Goal: Information Seeking & Learning: Learn about a topic

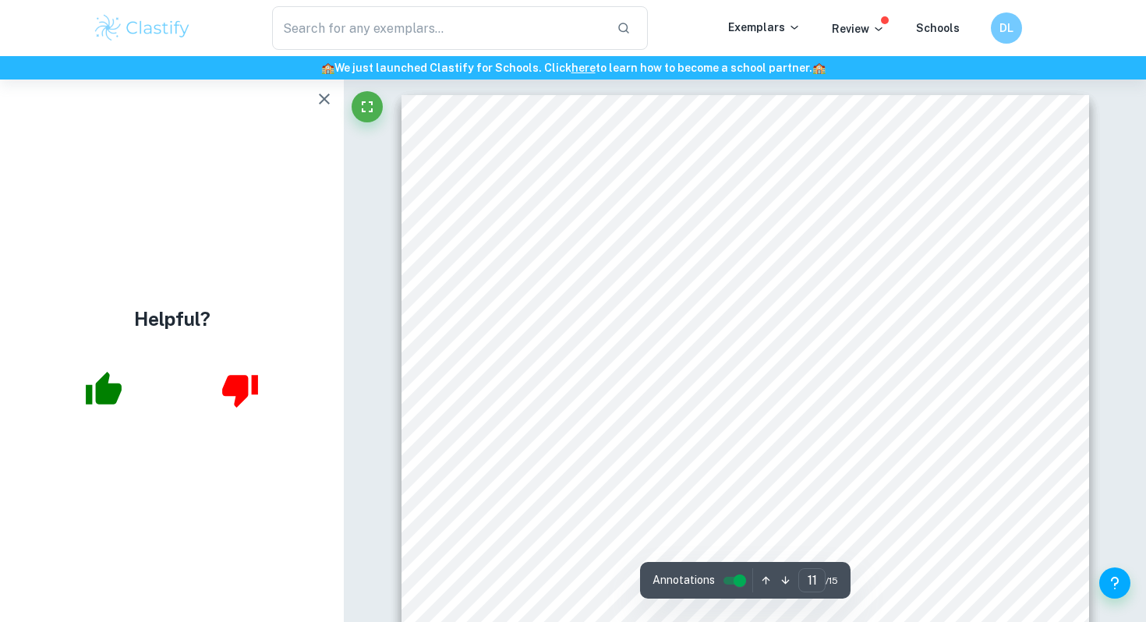
scroll to position [9138, 0]
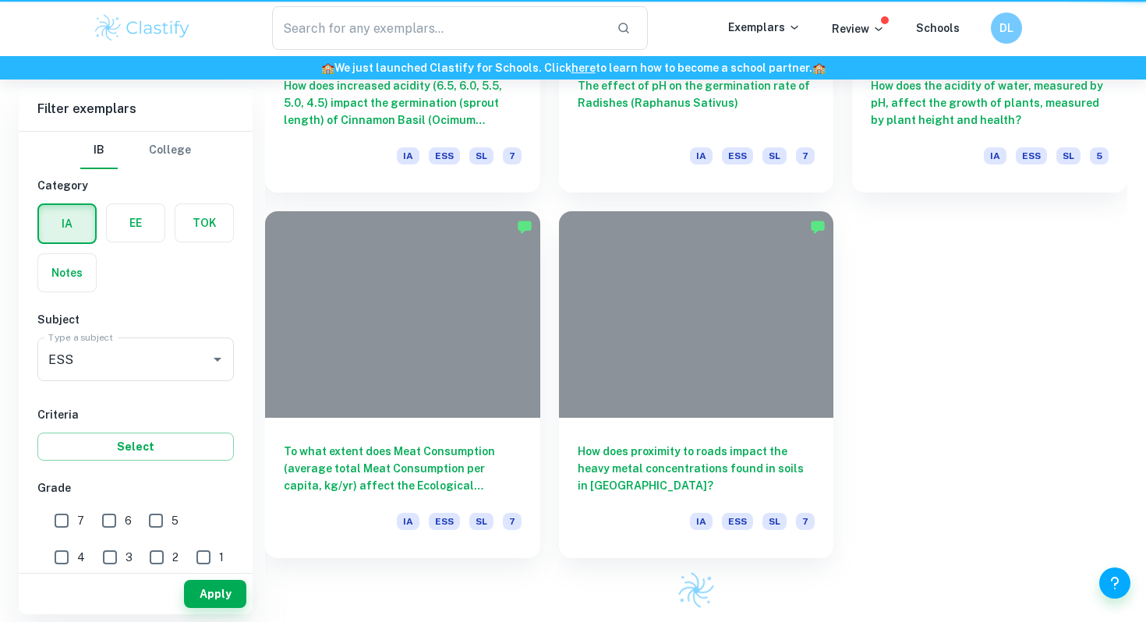
scroll to position [836, 0]
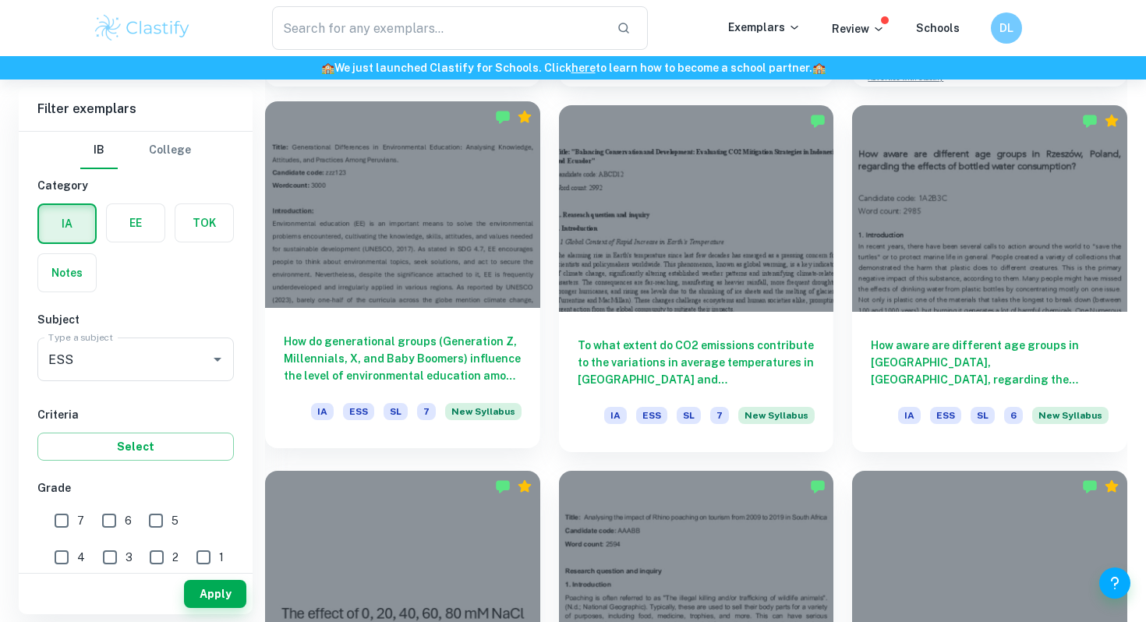
click at [456, 255] on div at bounding box center [402, 204] width 275 height 206
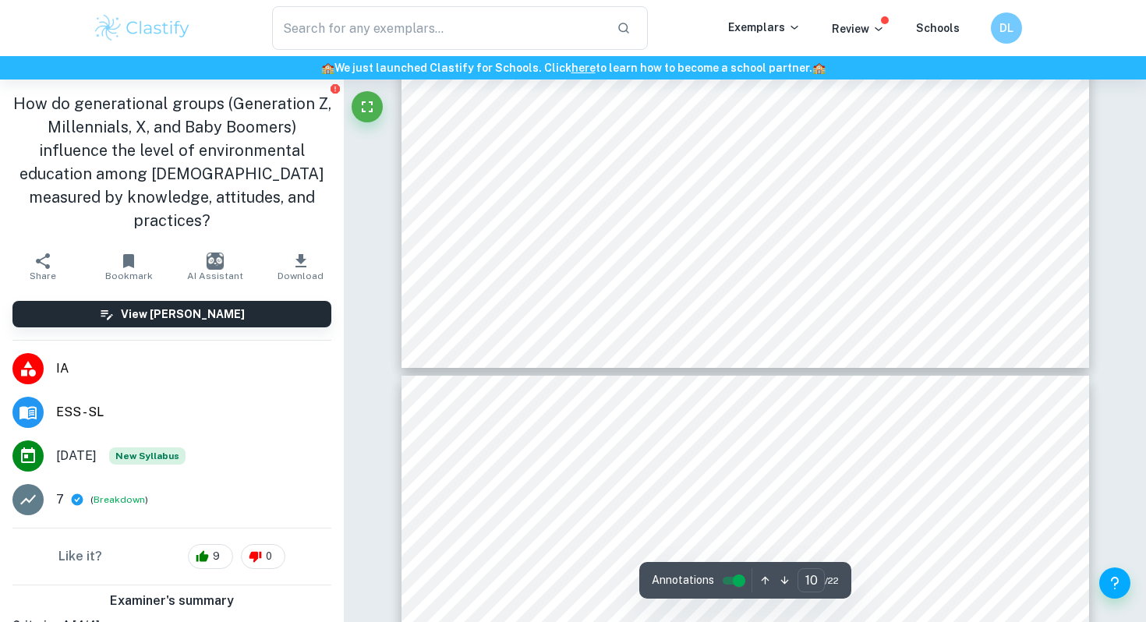
type input "11"
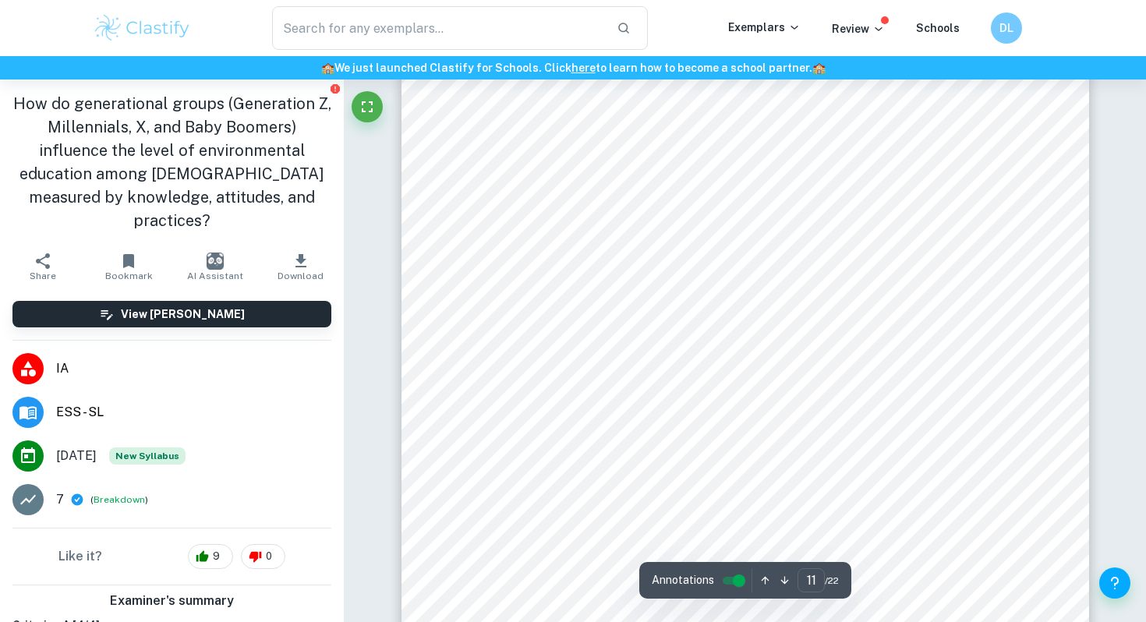
scroll to position [10537, 0]
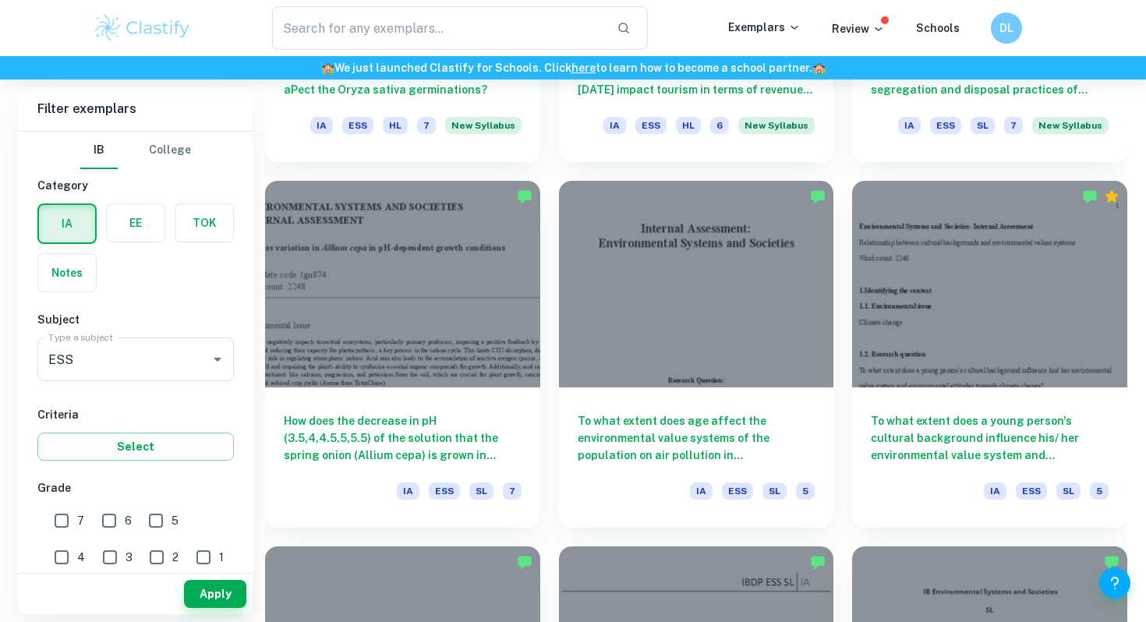
scroll to position [1492, 0]
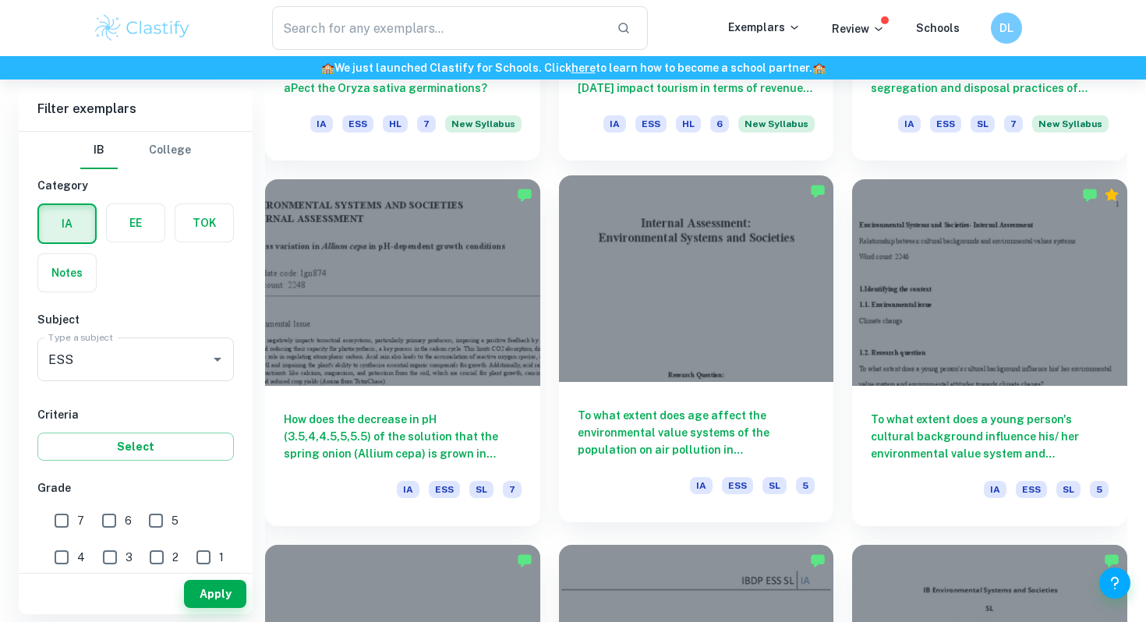
click at [665, 303] on div at bounding box center [696, 278] width 275 height 206
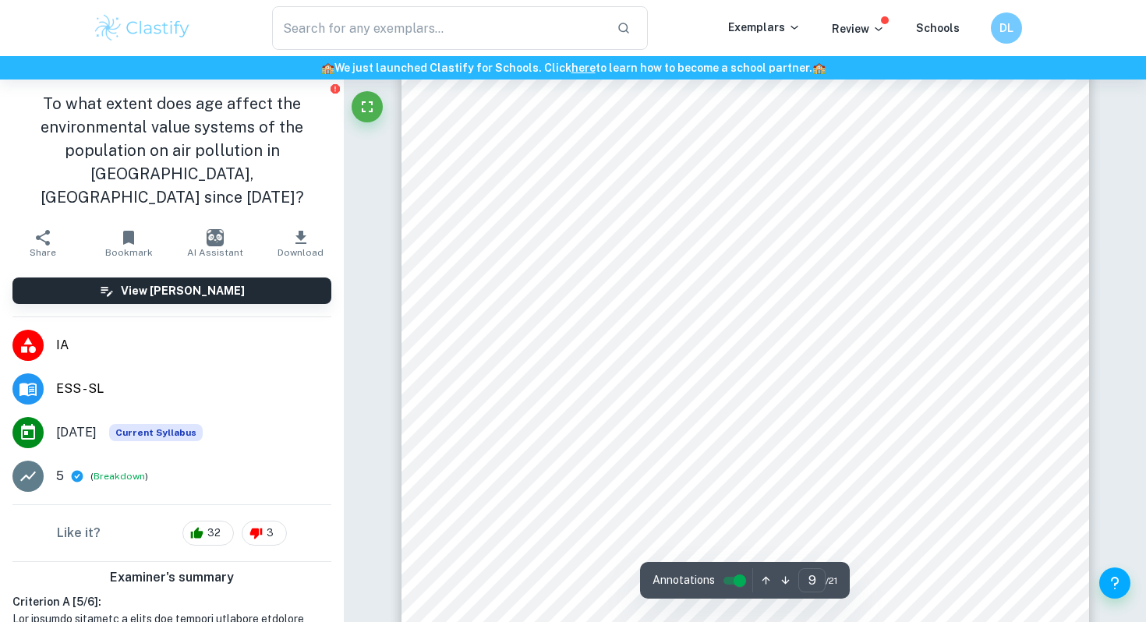
scroll to position [7555, 0]
type input "15"
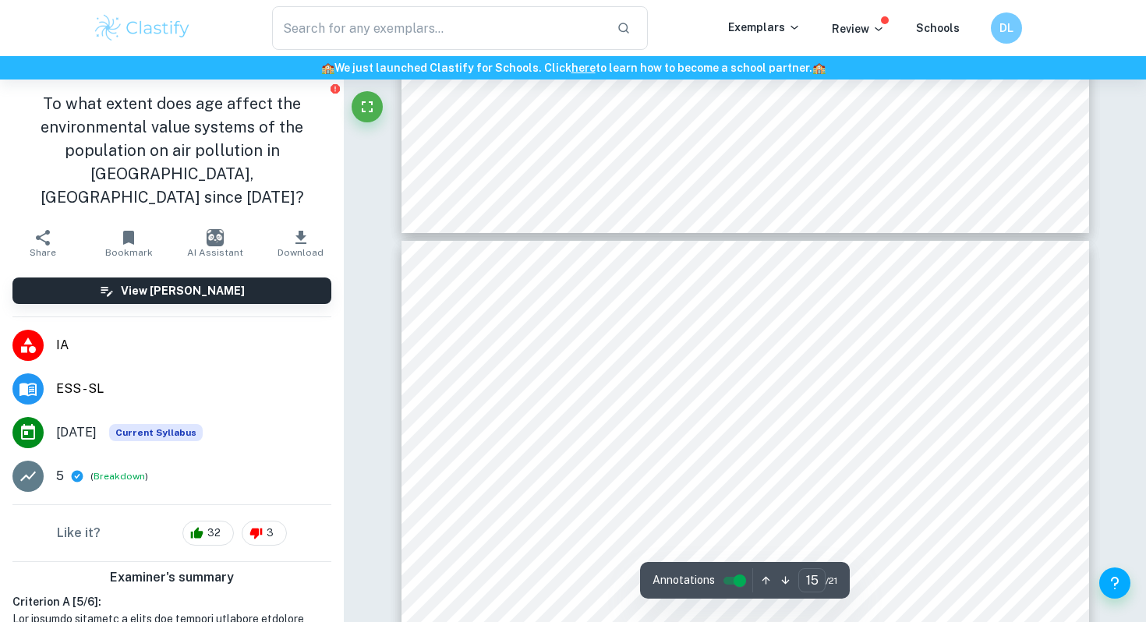
scroll to position [12755, 0]
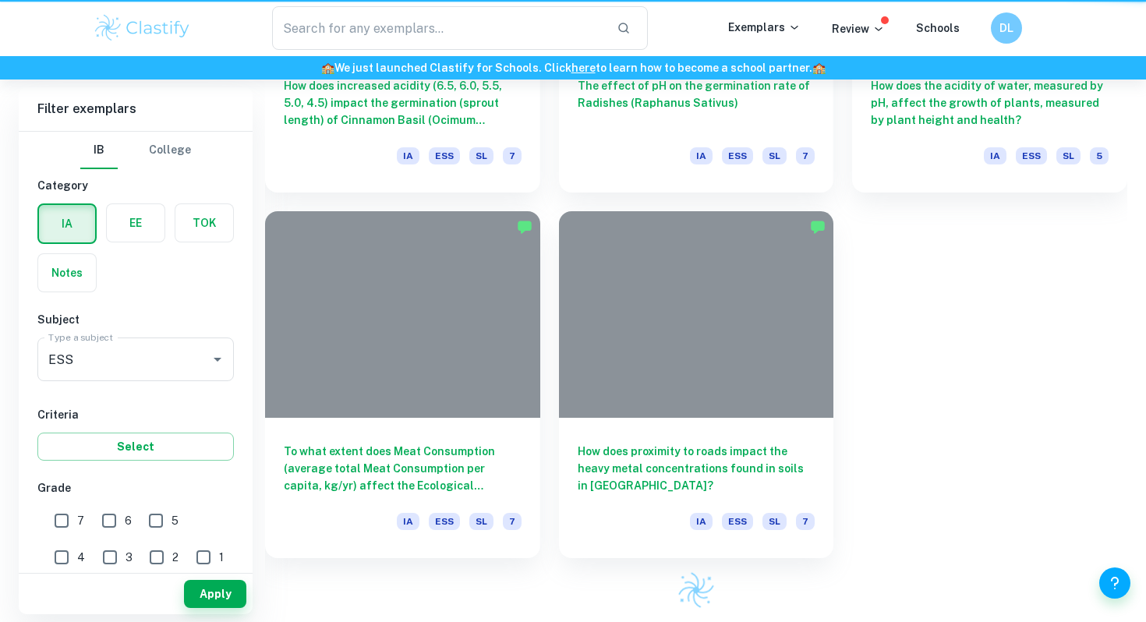
scroll to position [1492, 0]
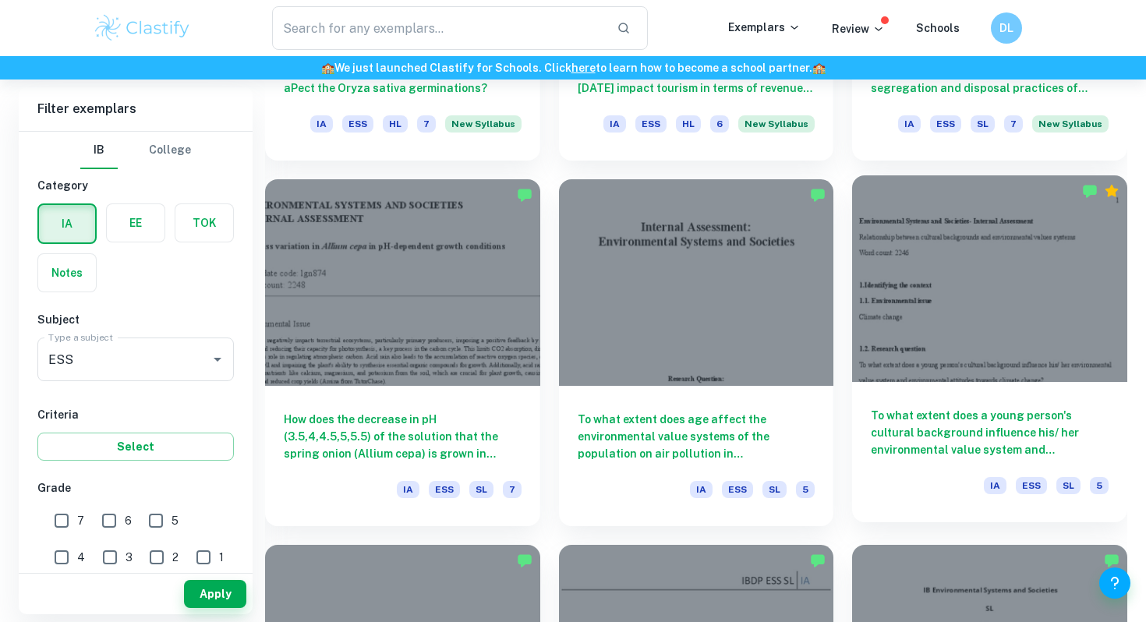
click at [904, 324] on div at bounding box center [989, 278] width 275 height 206
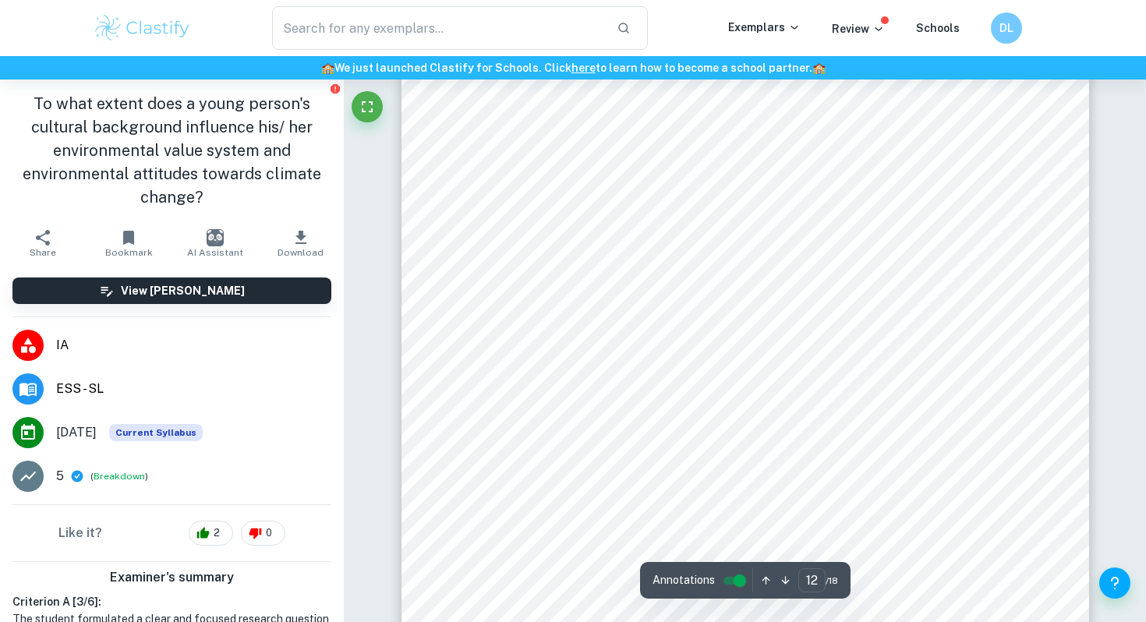
scroll to position [11087, 0]
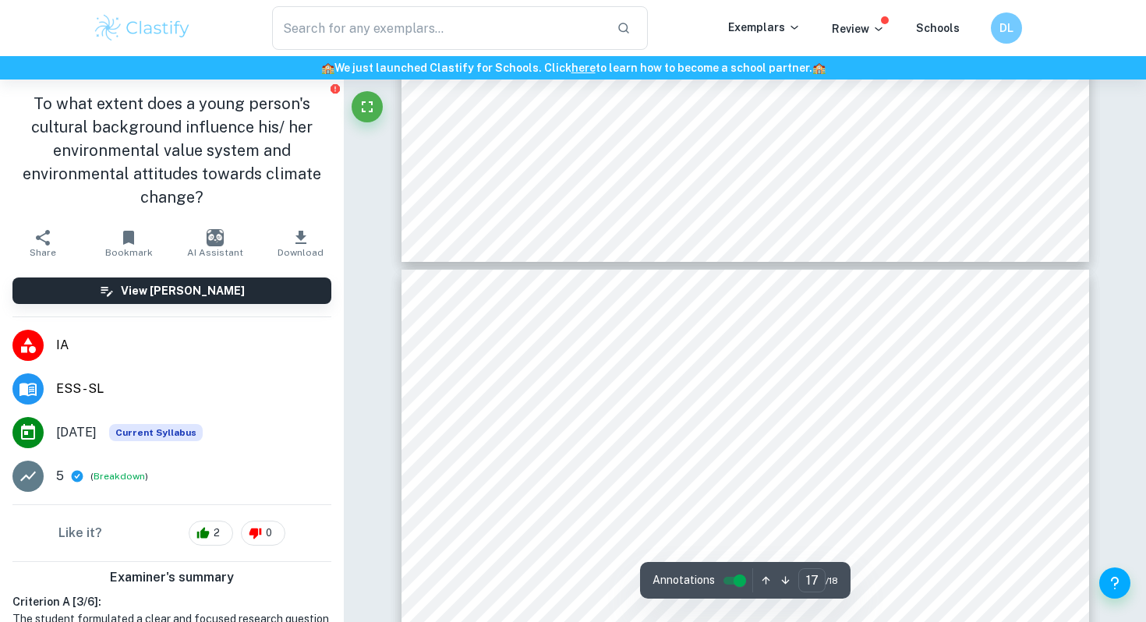
type input "18"
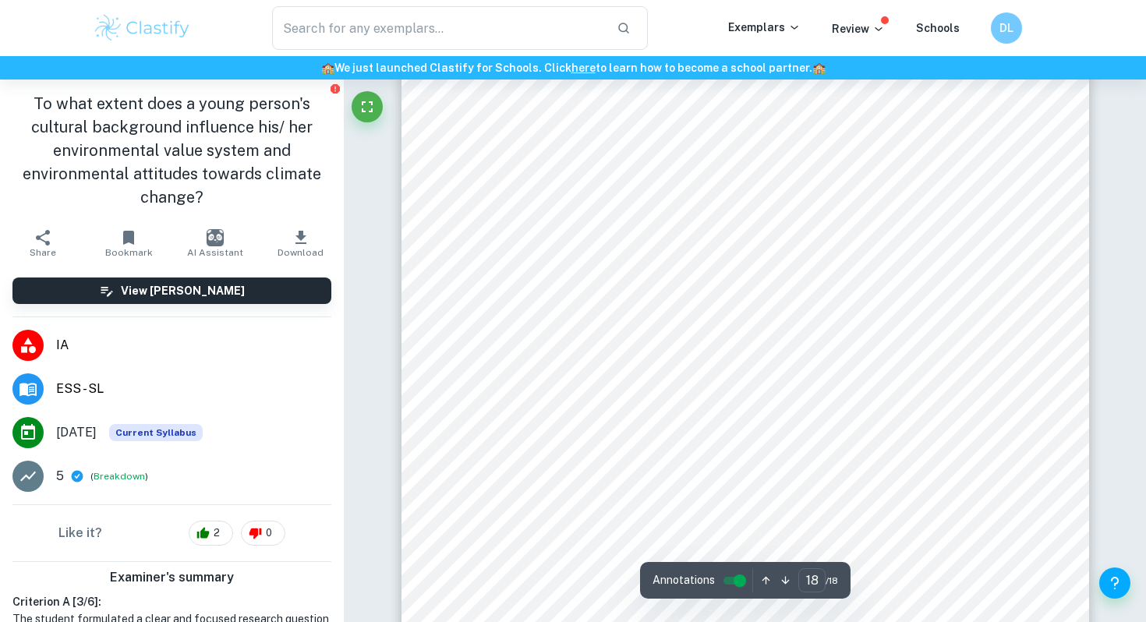
scroll to position [17211, 0]
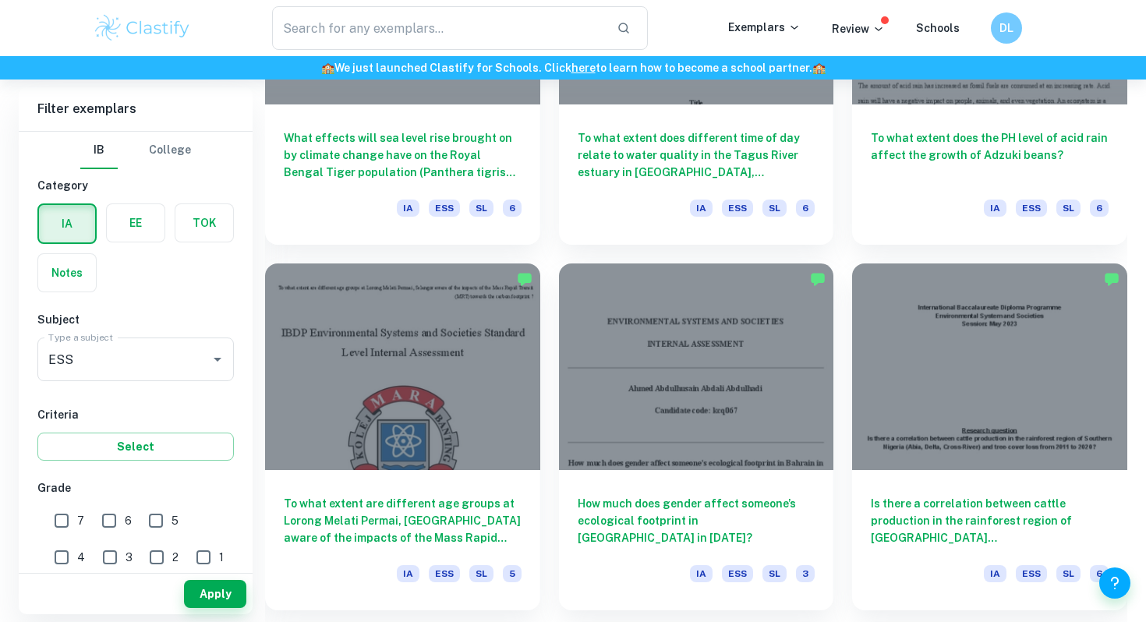
scroll to position [3640, 0]
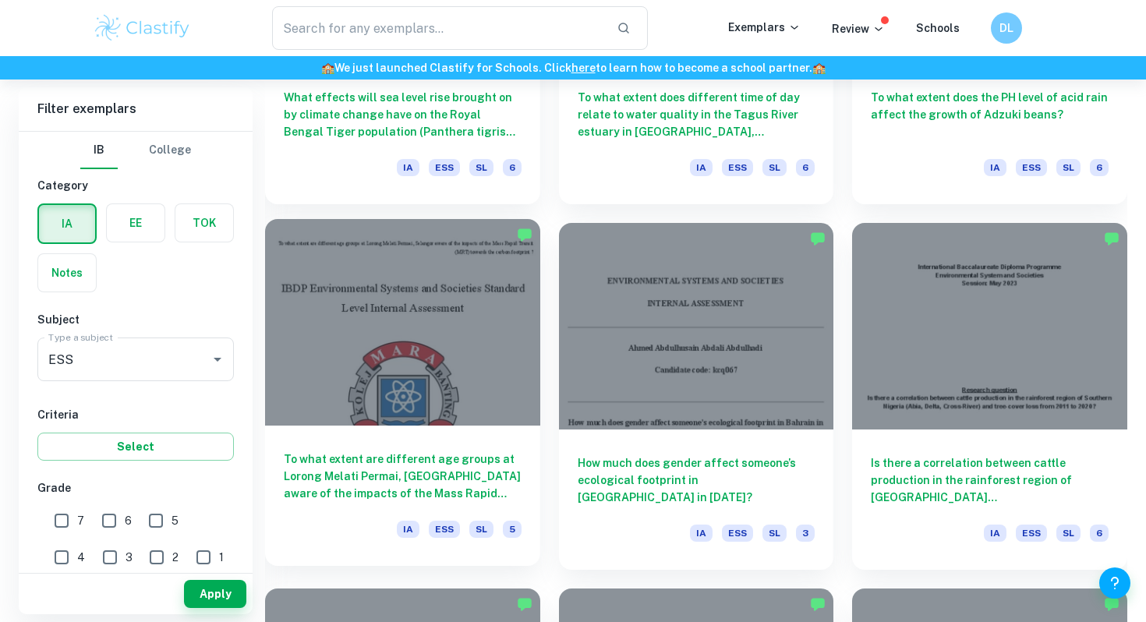
click at [464, 346] on div at bounding box center [402, 322] width 275 height 206
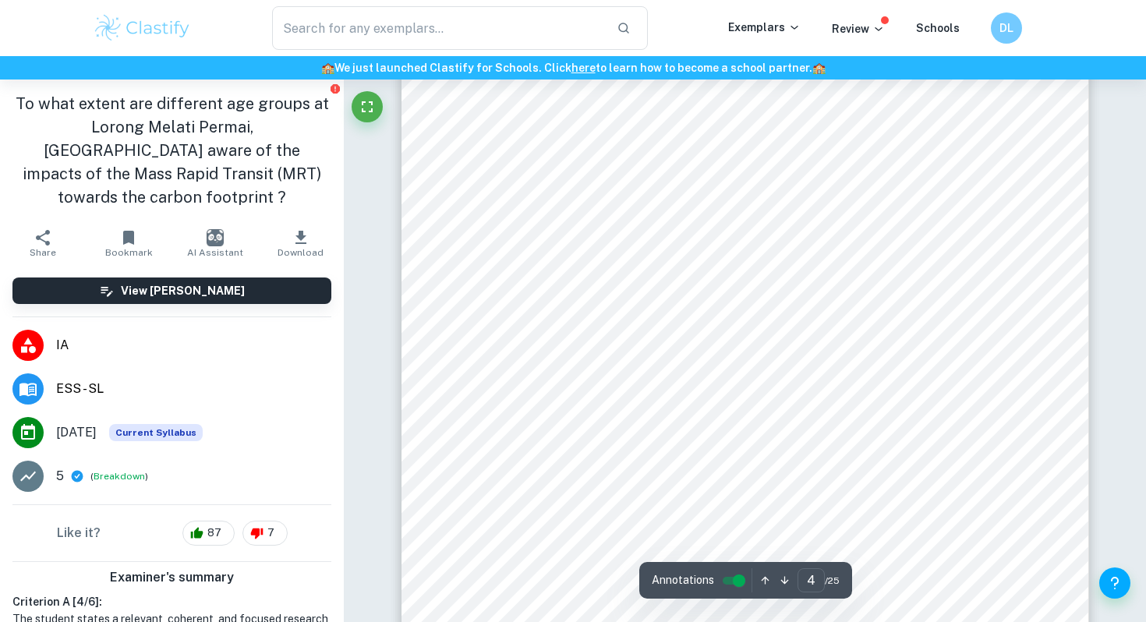
scroll to position [3354, 0]
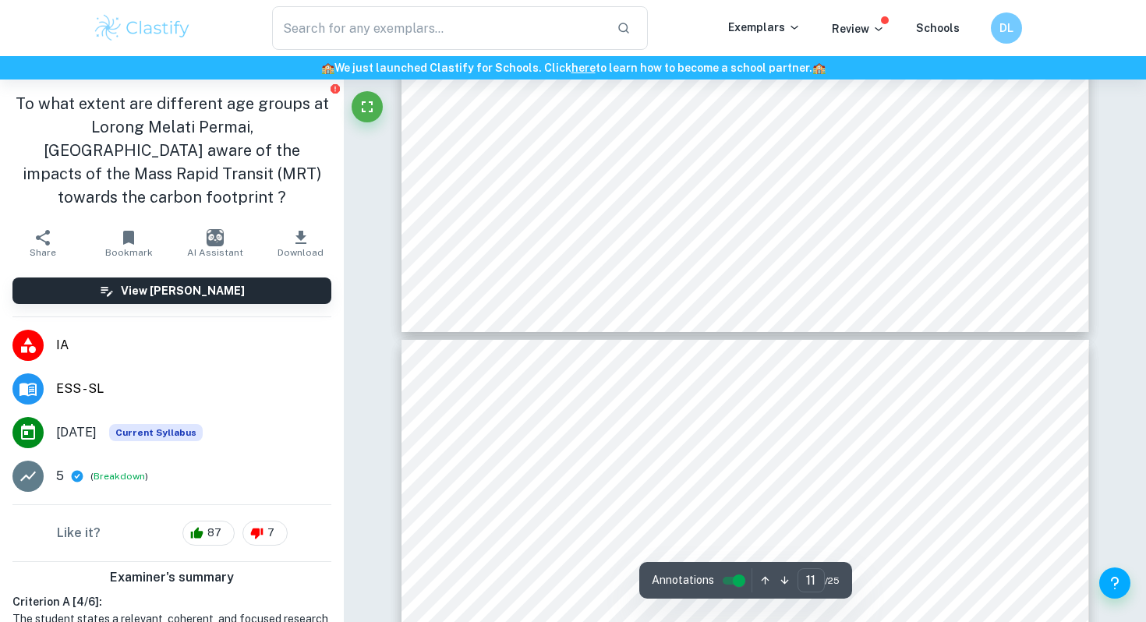
type input "12"
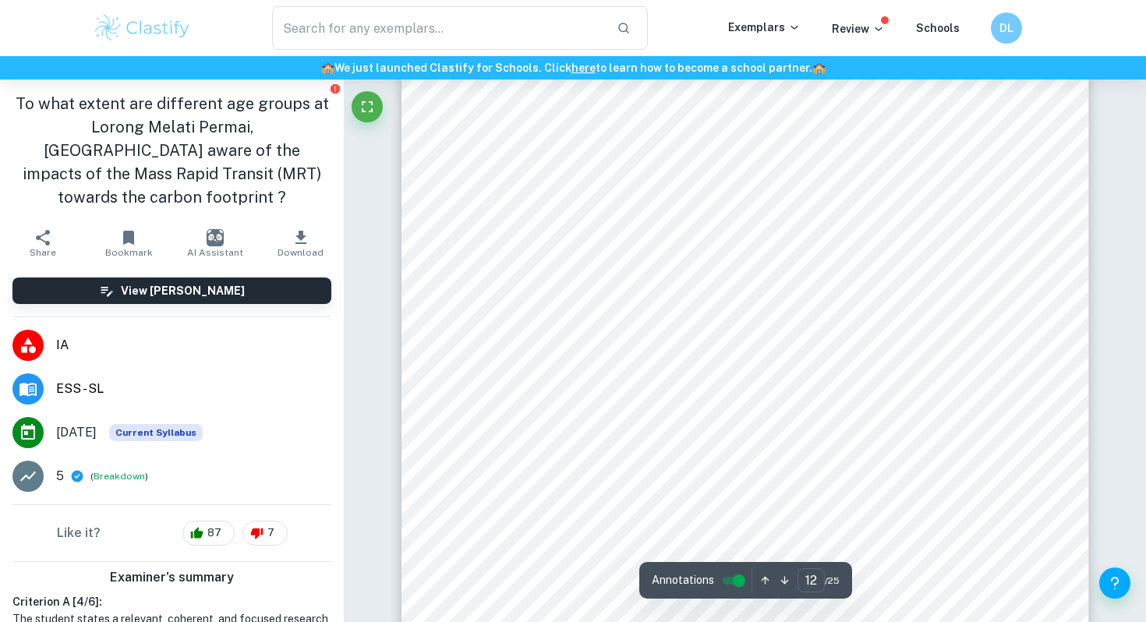
scroll to position [11084, 0]
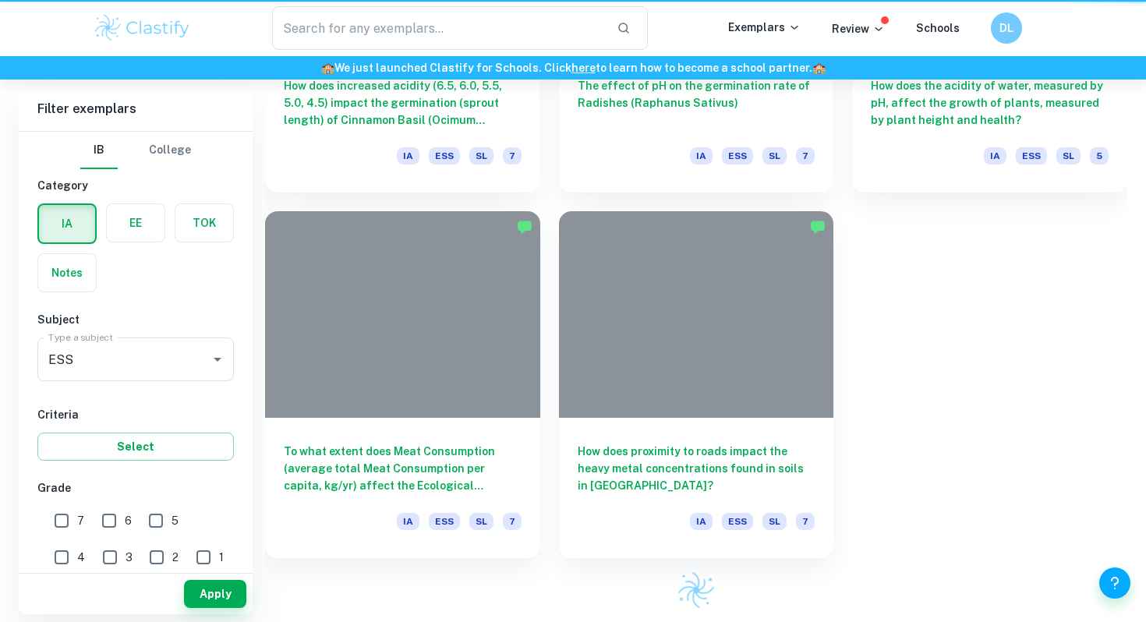
scroll to position [3640, 0]
